Goal: Task Accomplishment & Management: Manage account settings

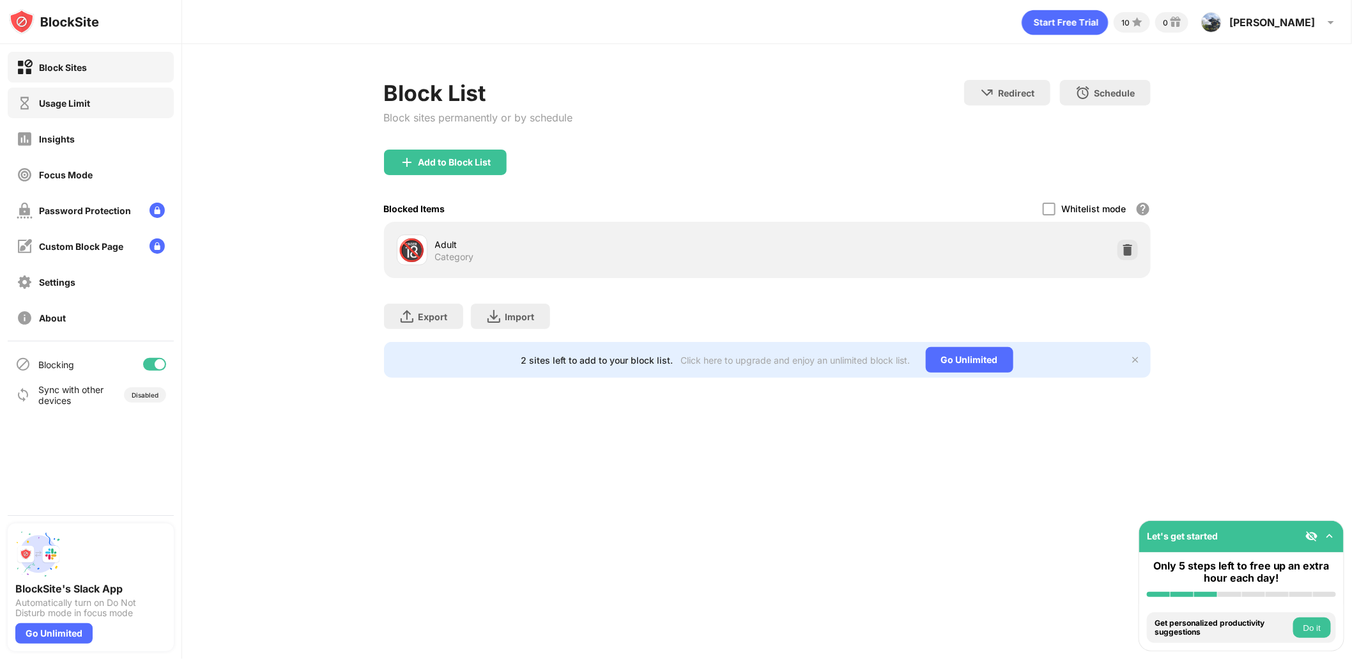
click at [64, 105] on div "Usage Limit" at bounding box center [64, 103] width 51 height 11
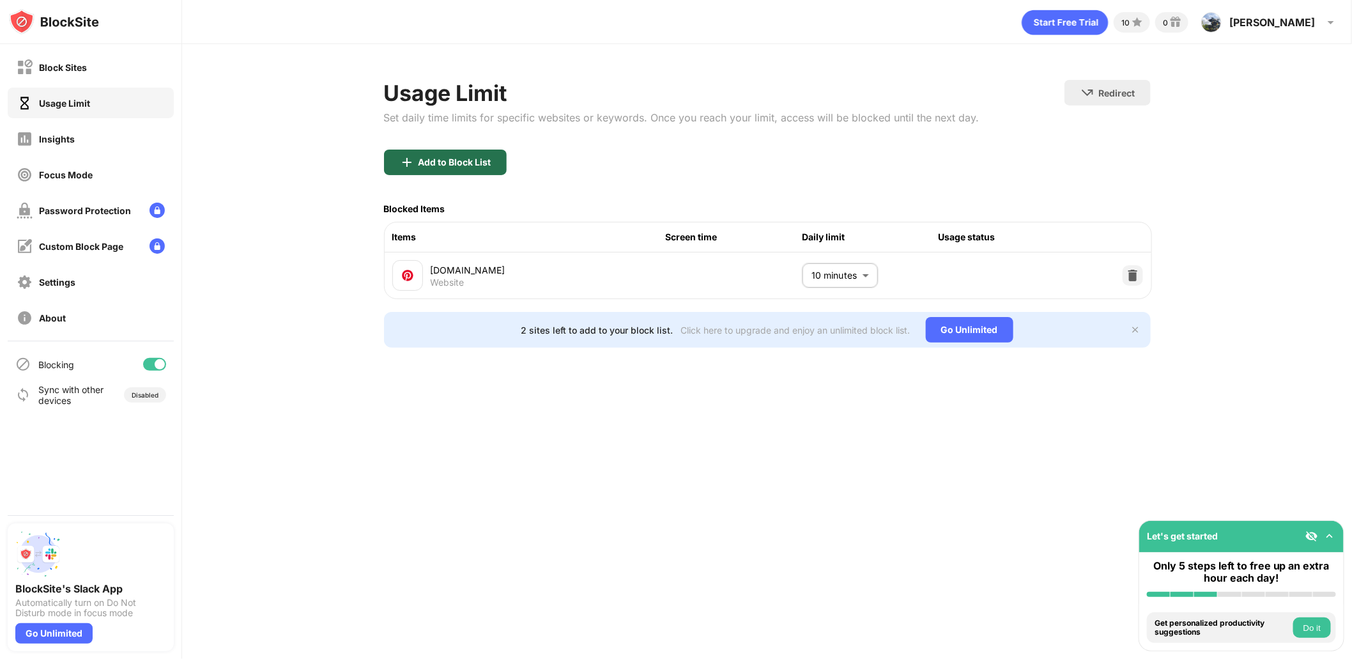
click at [419, 167] on div "Add to Block List" at bounding box center [445, 163] width 123 height 26
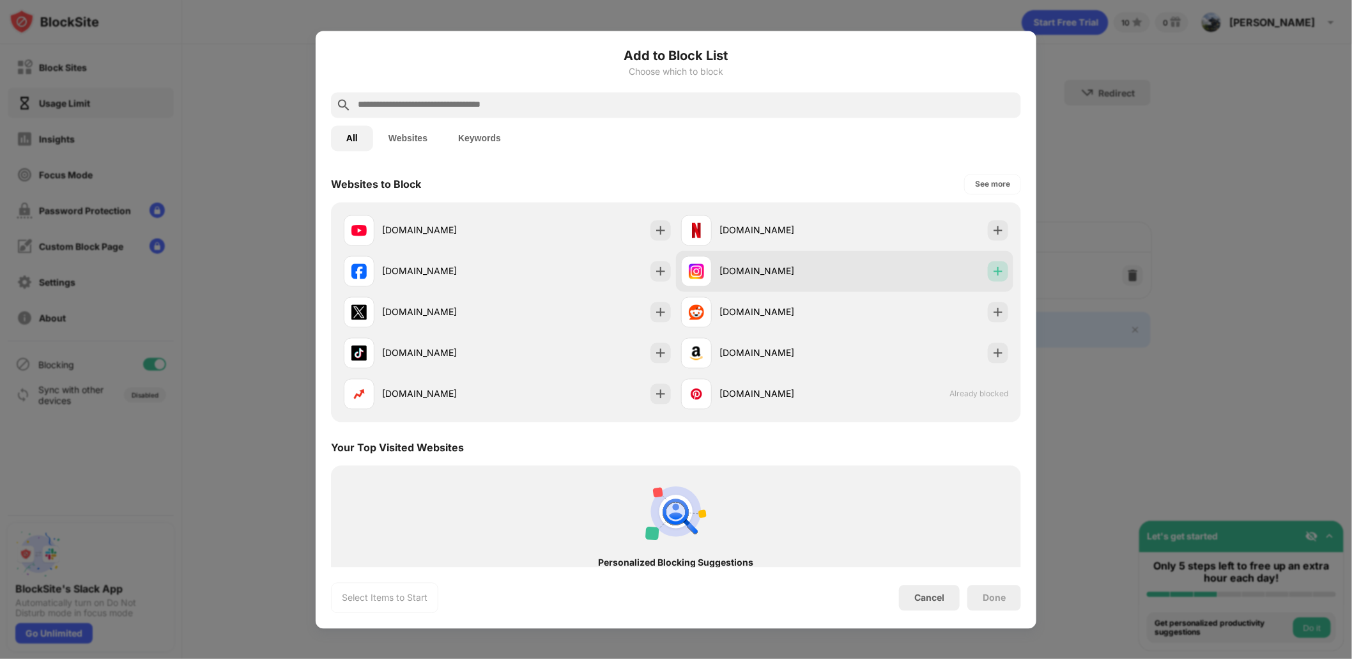
click at [992, 268] on img at bounding box center [998, 271] width 13 height 13
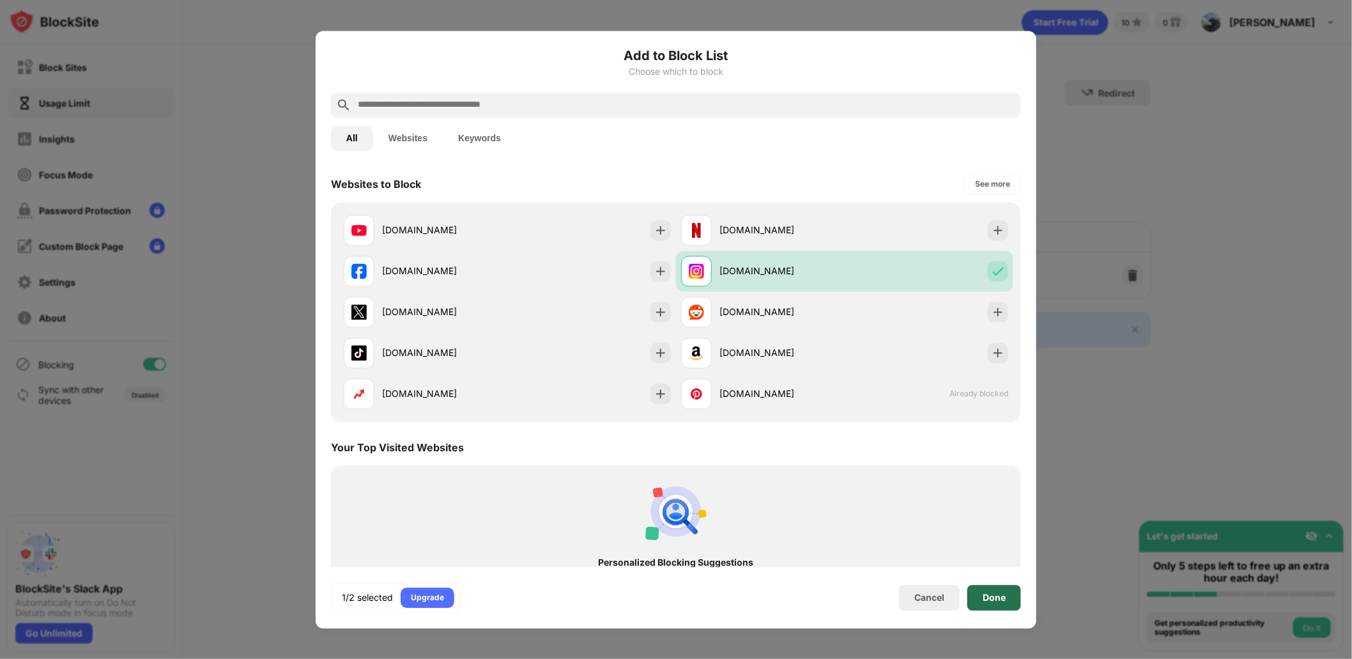
click at [994, 601] on div "Done" at bounding box center [994, 597] width 23 height 10
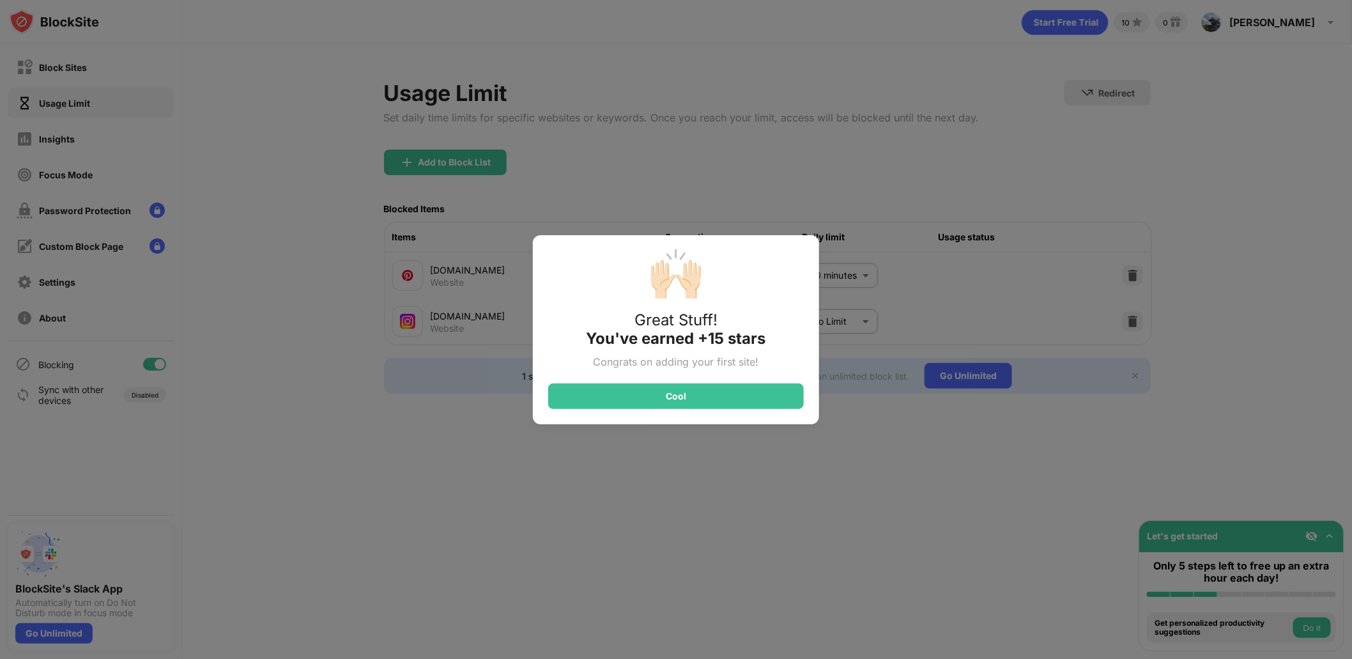
click at [849, 314] on div "🙌🏻 Great Stuff! You've earned +15 stars Congrats on adding your first site! Cool" at bounding box center [676, 329] width 1352 height 659
click at [742, 389] on div "Cool" at bounding box center [676, 396] width 256 height 26
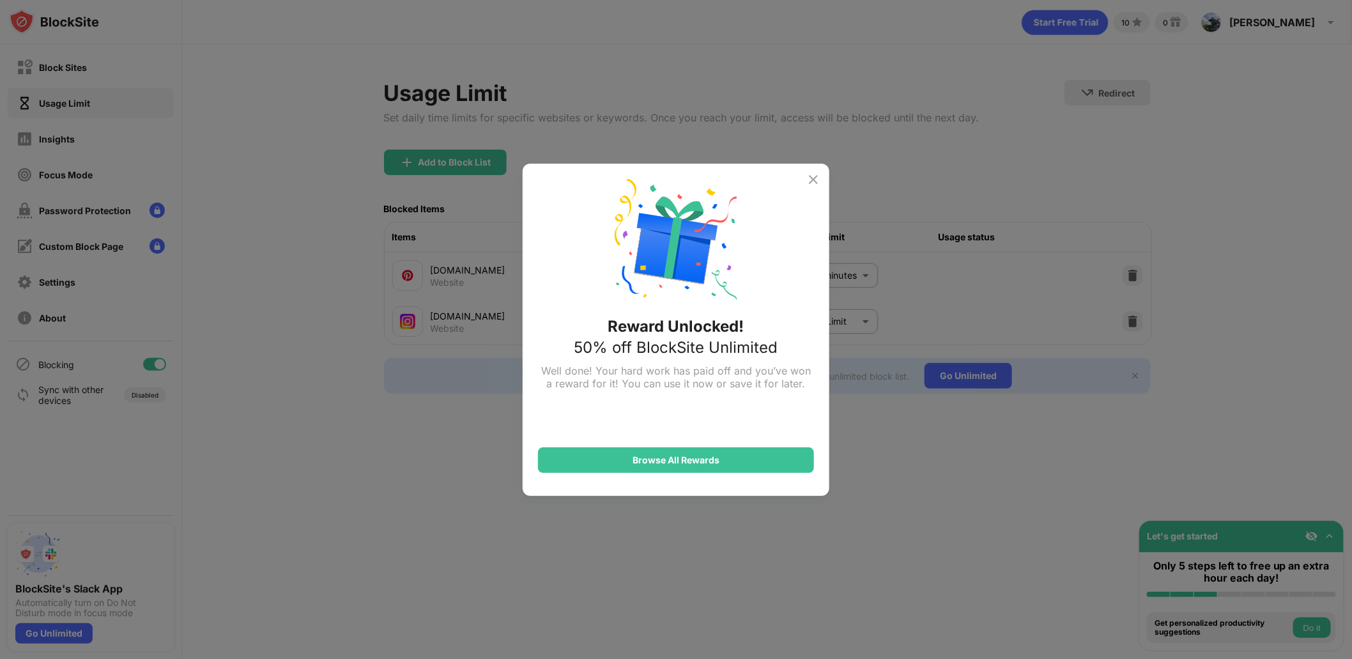
click at [810, 177] on img at bounding box center [813, 179] width 15 height 15
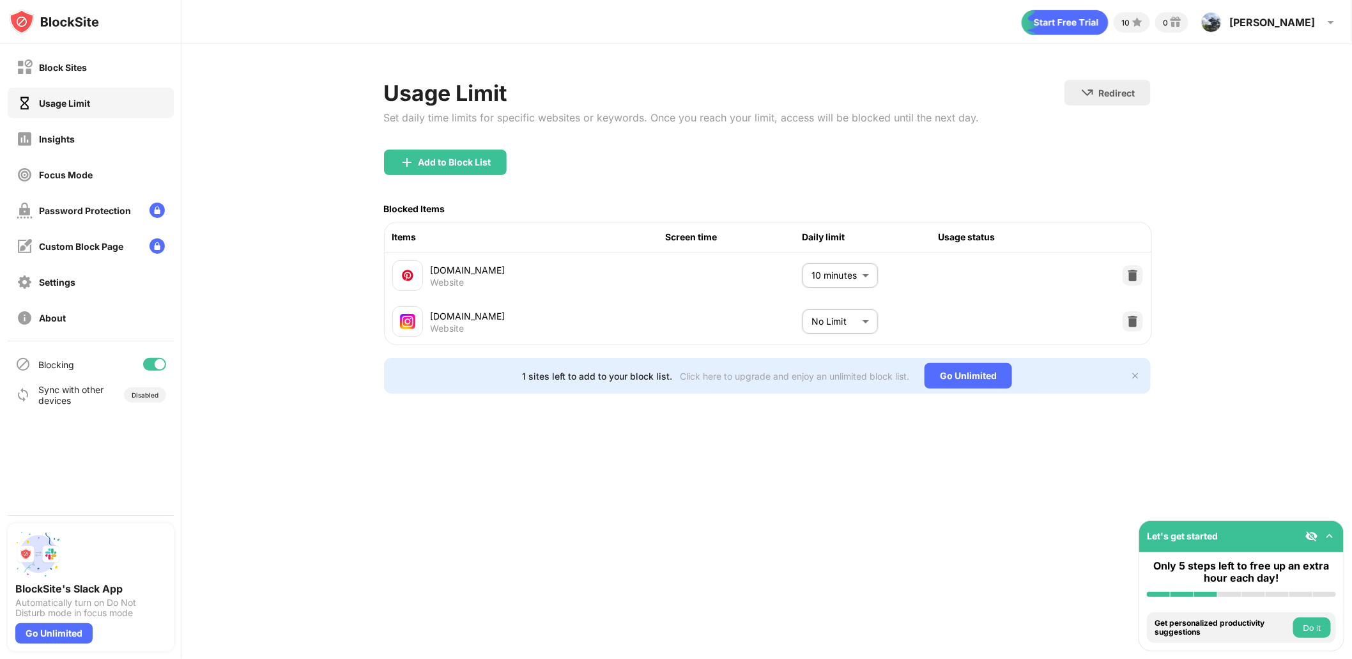
click at [856, 313] on body "Block Sites Usage Limit Insights Focus Mode Password Protection Custom Block Pa…" at bounding box center [676, 329] width 1352 height 659
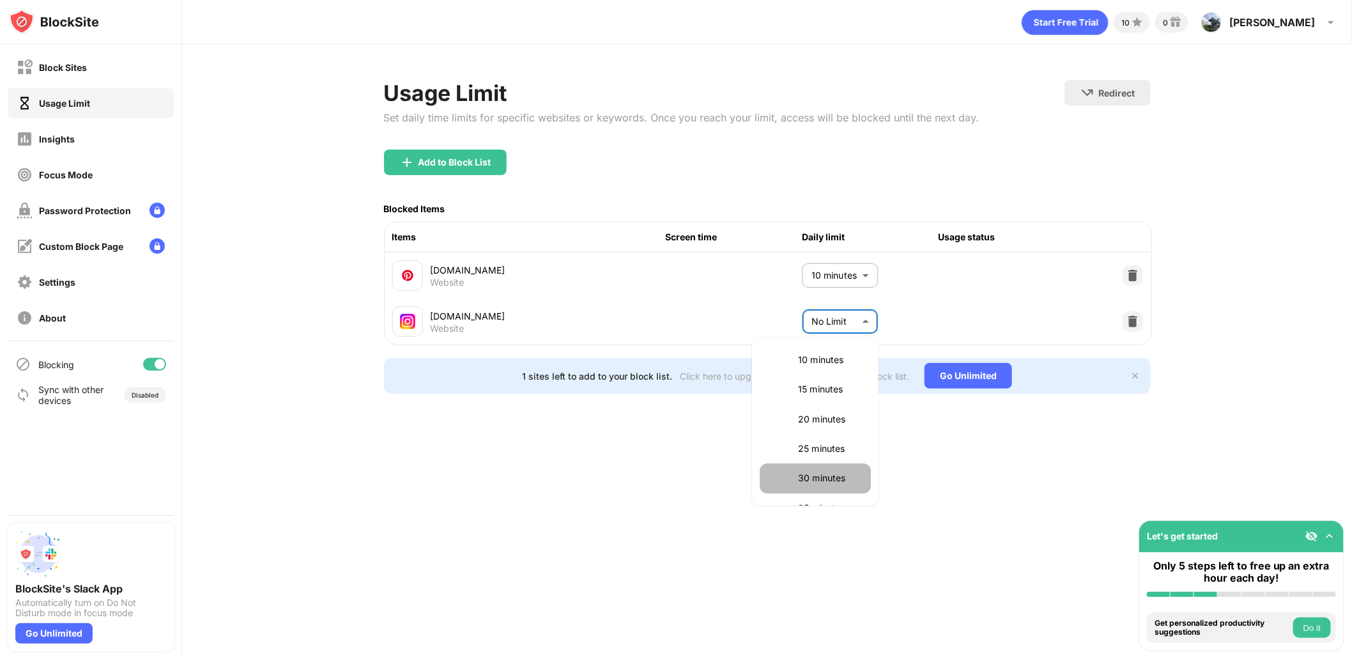
click at [818, 473] on p "30 minutes" at bounding box center [830, 478] width 65 height 14
type input "**"
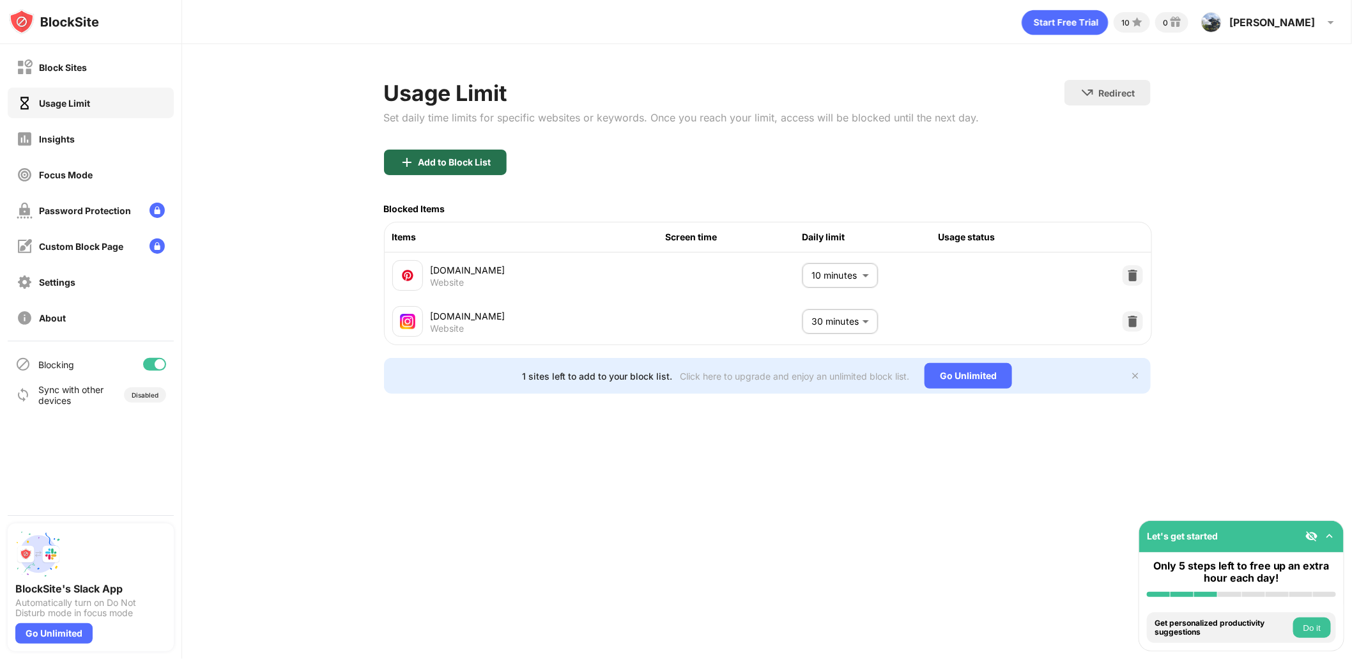
click at [446, 172] on div "Add to Block List" at bounding box center [445, 163] width 123 height 26
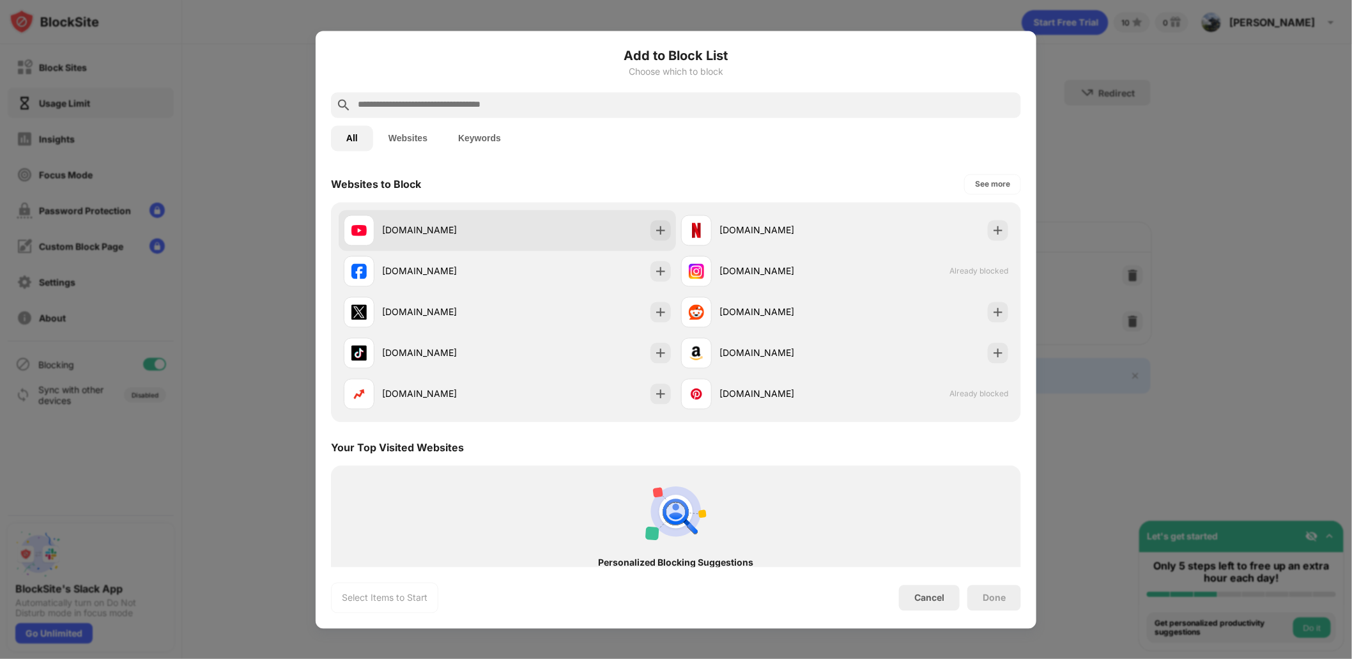
click at [444, 228] on div "[DOMAIN_NAME]" at bounding box center [444, 230] width 125 height 13
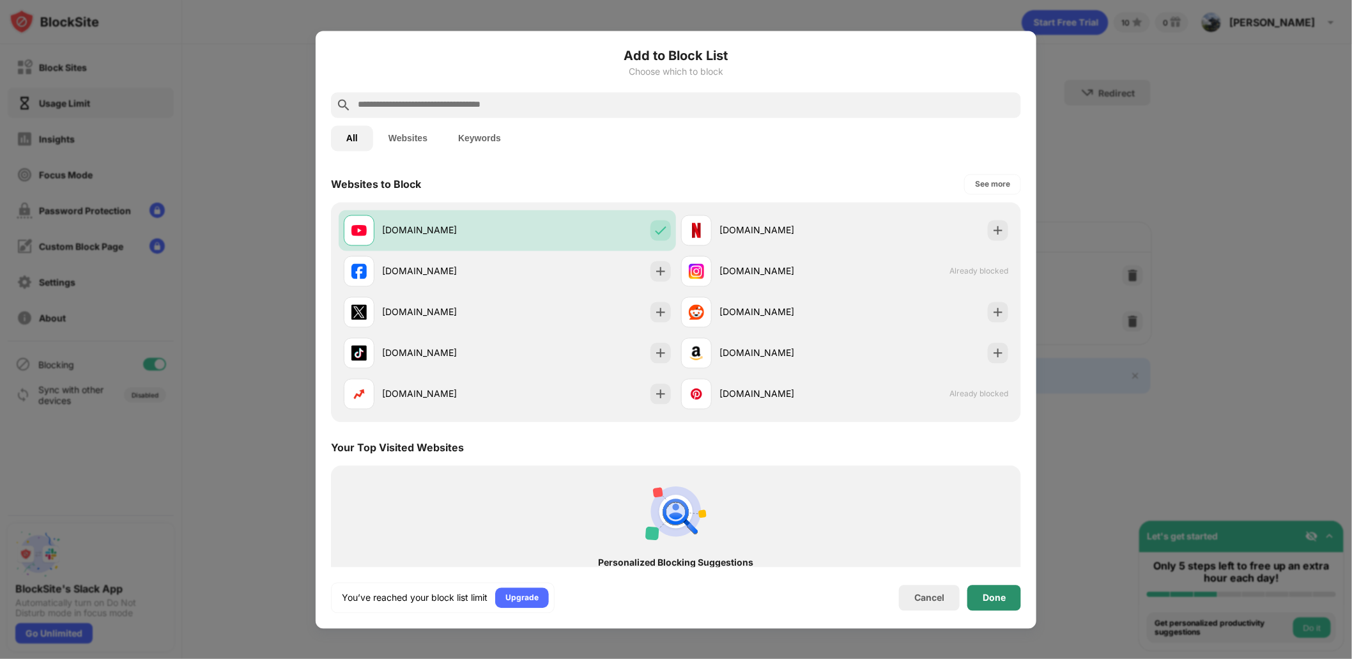
click at [1003, 599] on div "Done" at bounding box center [994, 597] width 23 height 10
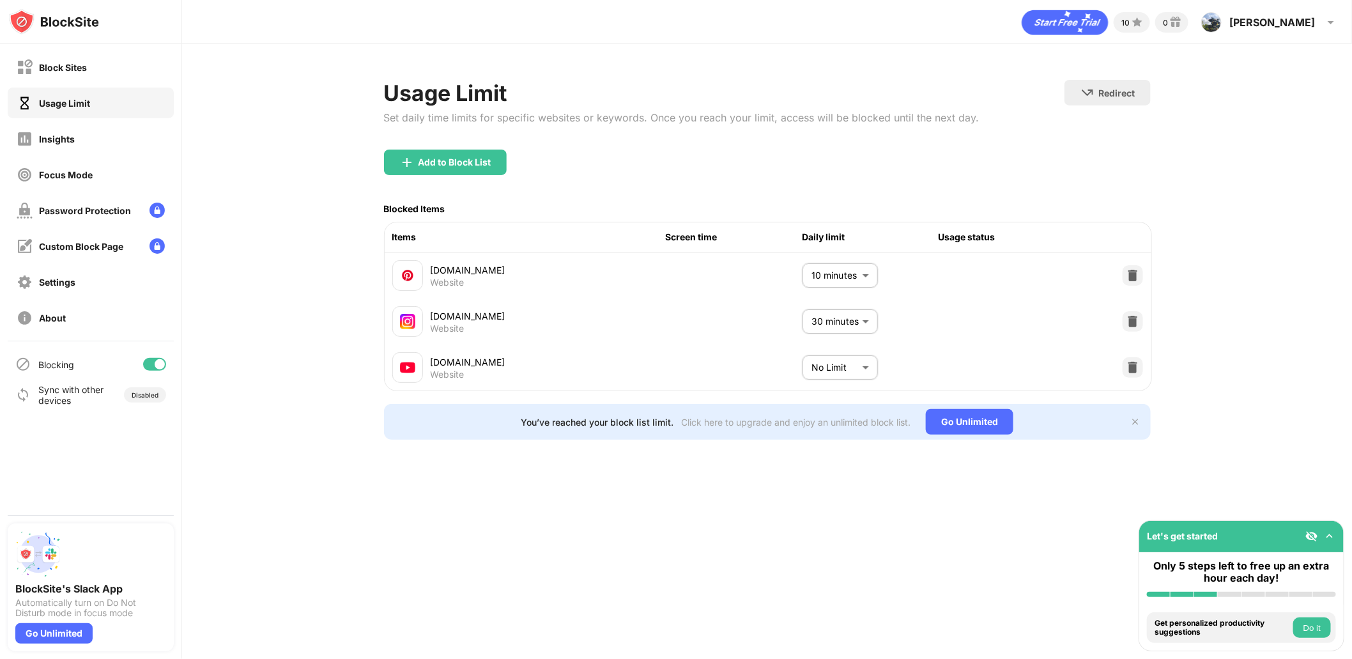
click at [867, 369] on body "Block Sites Usage Limit Insights Focus Mode Password Protection Custom Block Pa…" at bounding box center [676, 329] width 1352 height 659
click at [826, 443] on p "2 hours" at bounding box center [830, 442] width 65 height 14
click at [830, 362] on body "Block Sites Usage Limit Insights Focus Mode Password Protection Custom Block Pa…" at bounding box center [676, 329] width 1352 height 659
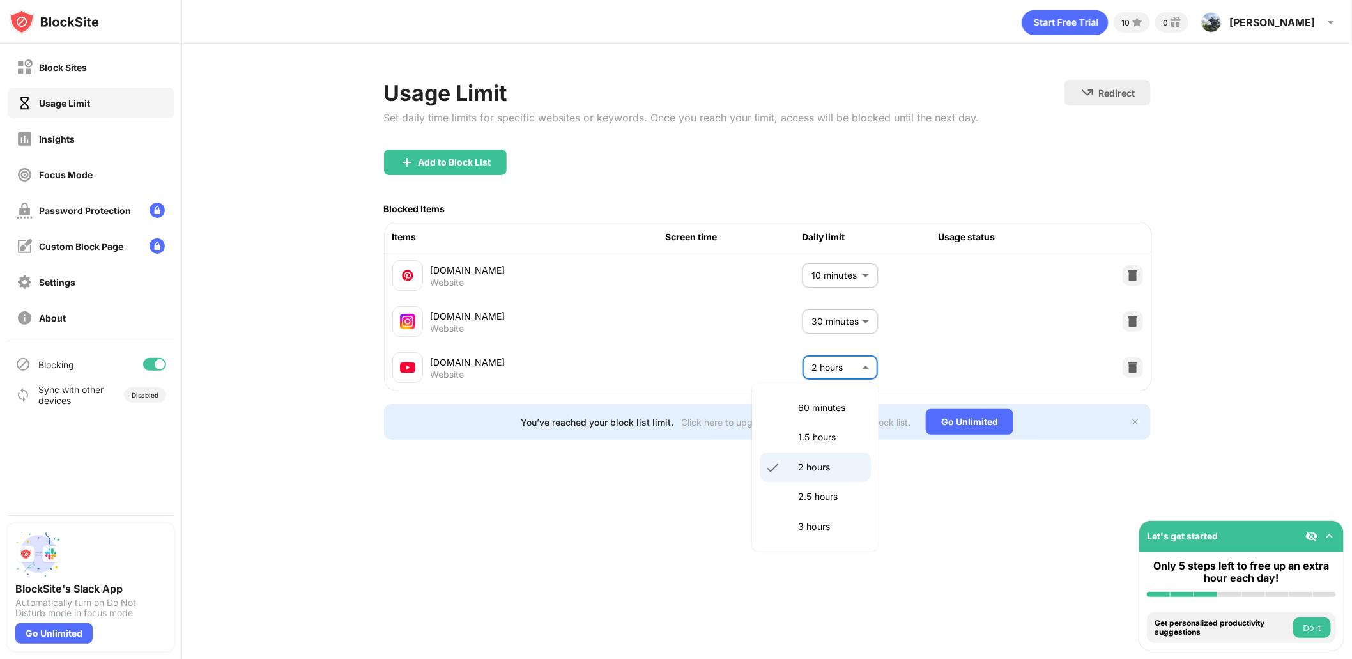
click at [833, 437] on p "1.5 hours" at bounding box center [830, 437] width 65 height 14
type input "**"
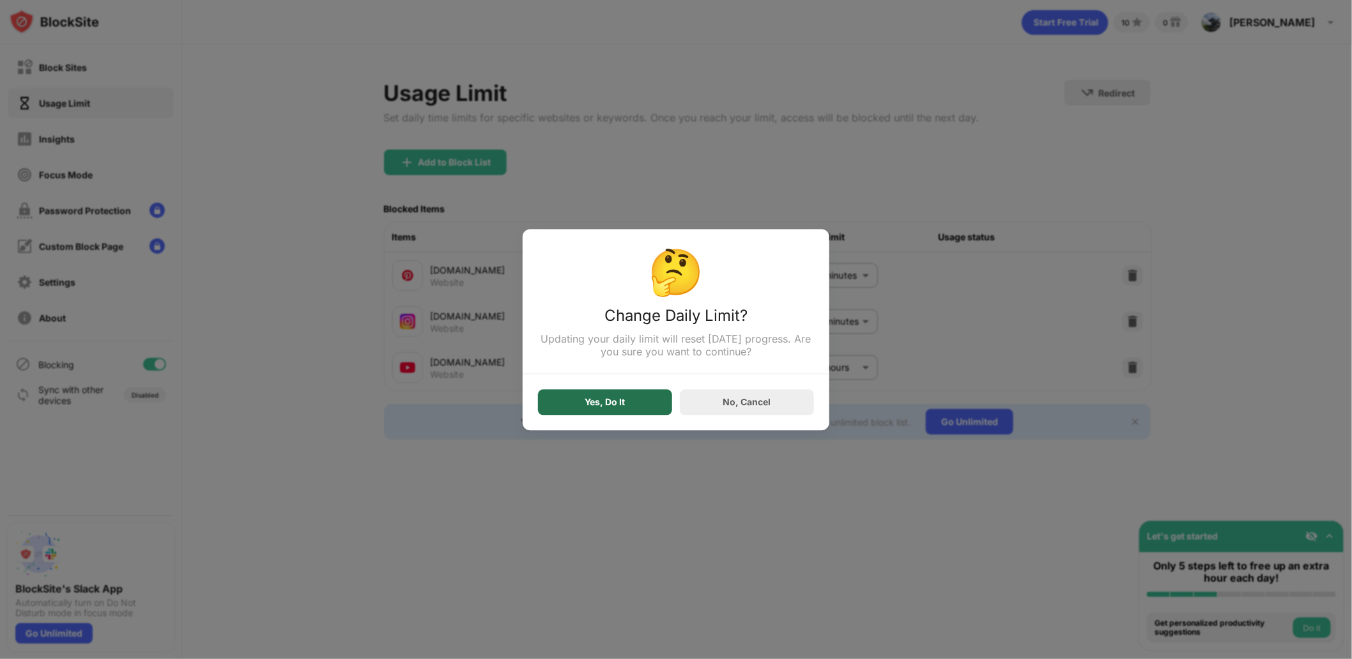
click at [647, 406] on div "Yes, Do It" at bounding box center [605, 402] width 134 height 26
